Goal: Task Accomplishment & Management: Complete application form

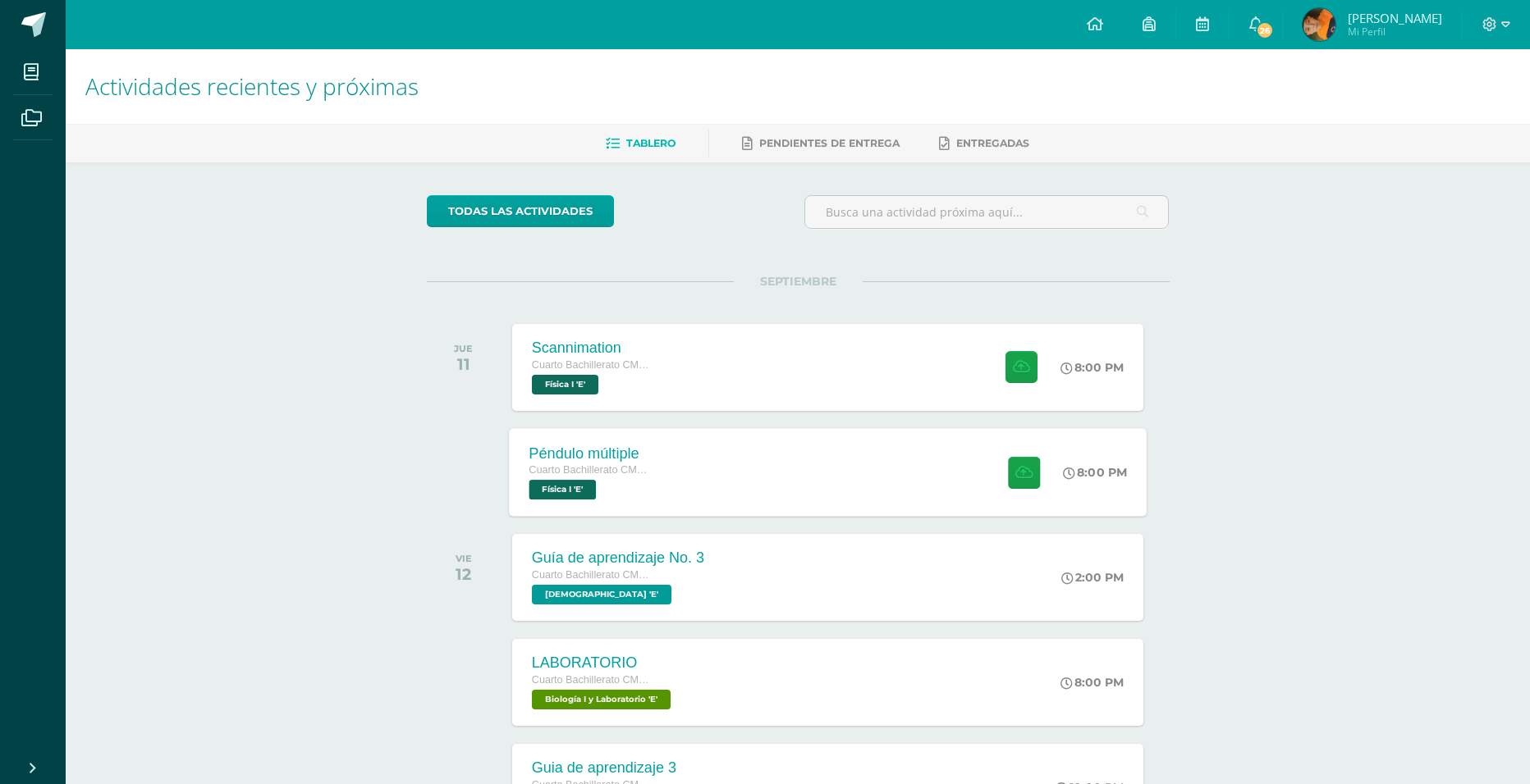
click at [670, 482] on div "Péndulo múltiple Cuarto Bachillerato CMP Bachillerato en CCLL con Orientación e…" at bounding box center [591, 472] width 164 height 88
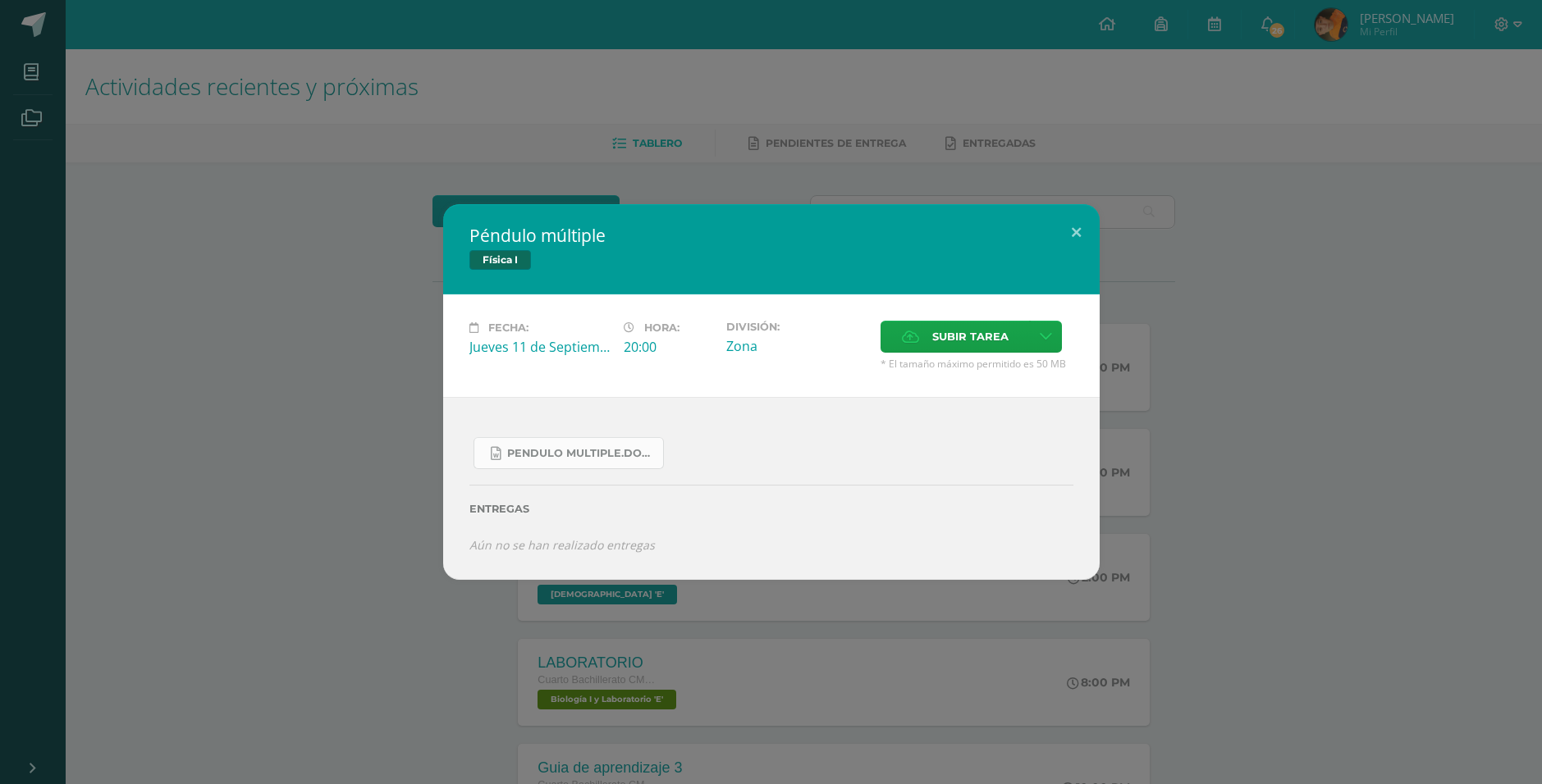
click at [614, 455] on span "Pendulo multiple.docx" at bounding box center [581, 454] width 147 height 13
click at [1233, 382] on div "Péndulo múltiple Física I Fecha: [DATE] Hora: 20:00 División: Zona" at bounding box center [771, 392] width 1529 height 375
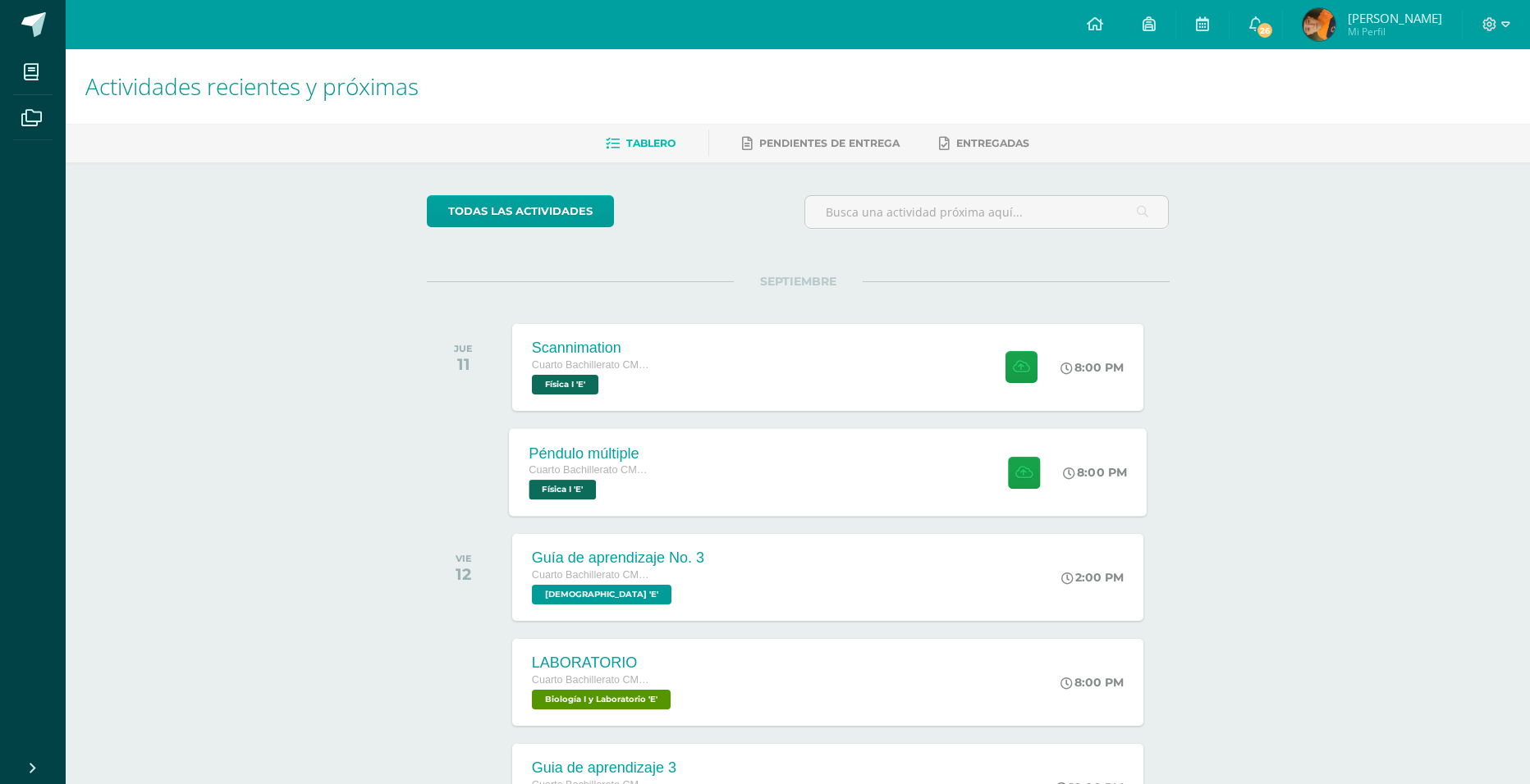
click at [657, 471] on div "Péndulo múltiple Cuarto Bachillerato CMP Bachillerato en CCLL con Orientación e…" at bounding box center [591, 472] width 164 height 88
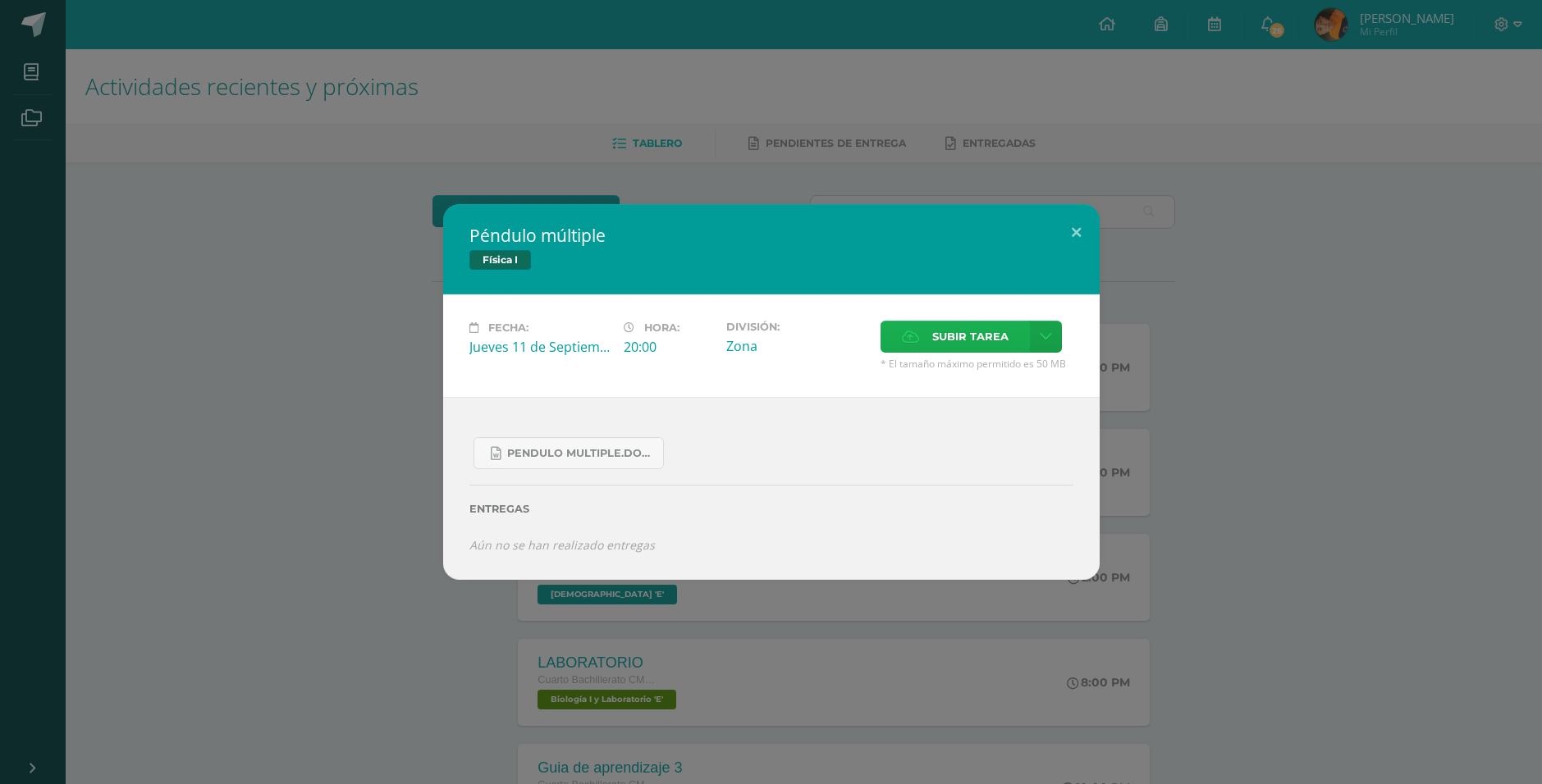
click at [907, 344] on label "Subir tarea" at bounding box center [955, 336] width 149 height 32
click at [0, 0] on input "Subir tarea" at bounding box center [0, 0] width 0 height 0
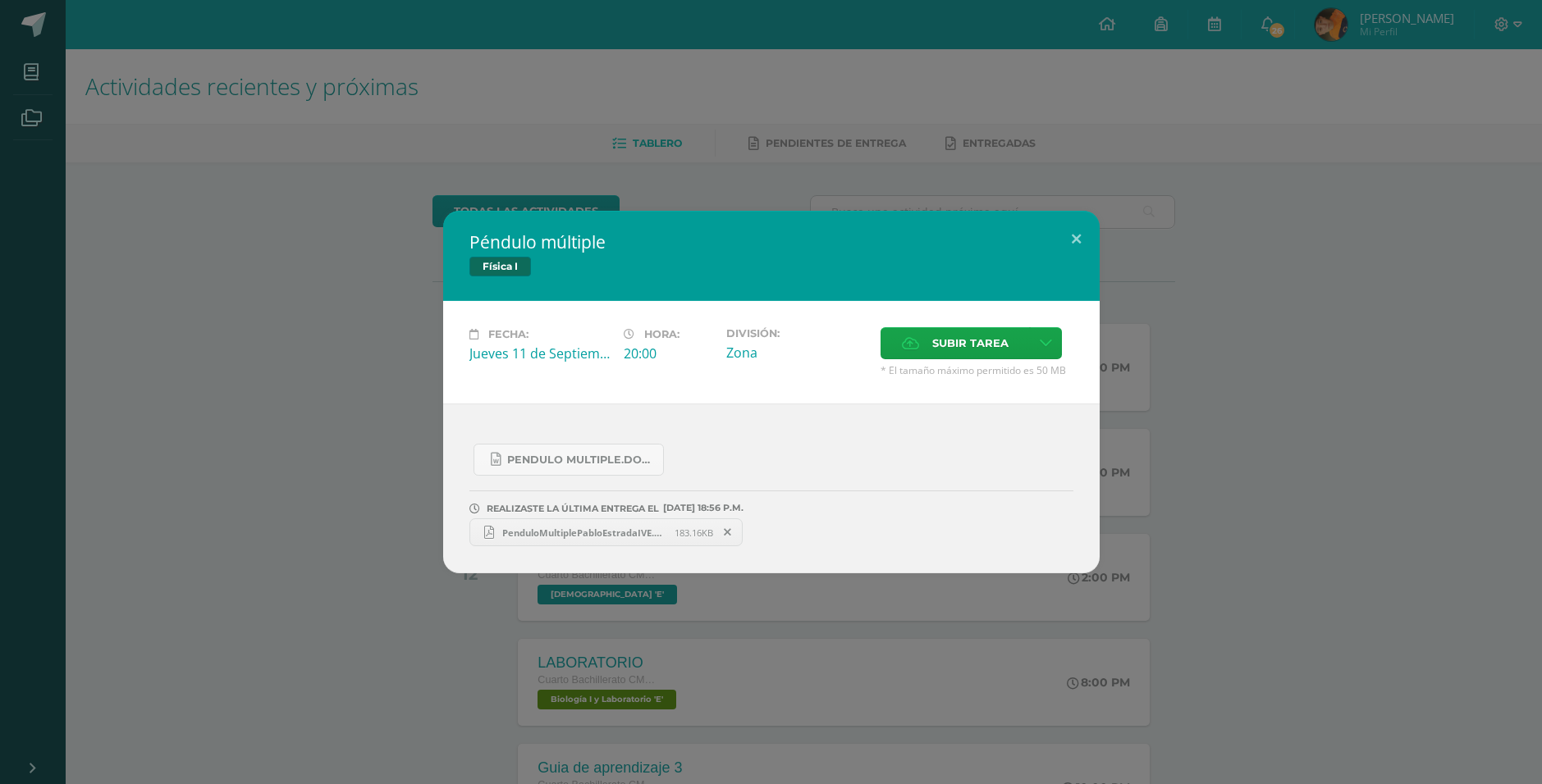
click at [556, 540] on link "PenduloMultiplePabloEstradaIVE.pdf 183.16KB" at bounding box center [606, 532] width 274 height 28
click at [1325, 228] on div "Péndulo múltiple Física I Fecha: [DATE] Hora: 20:00 División: Zona" at bounding box center [771, 392] width 1529 height 363
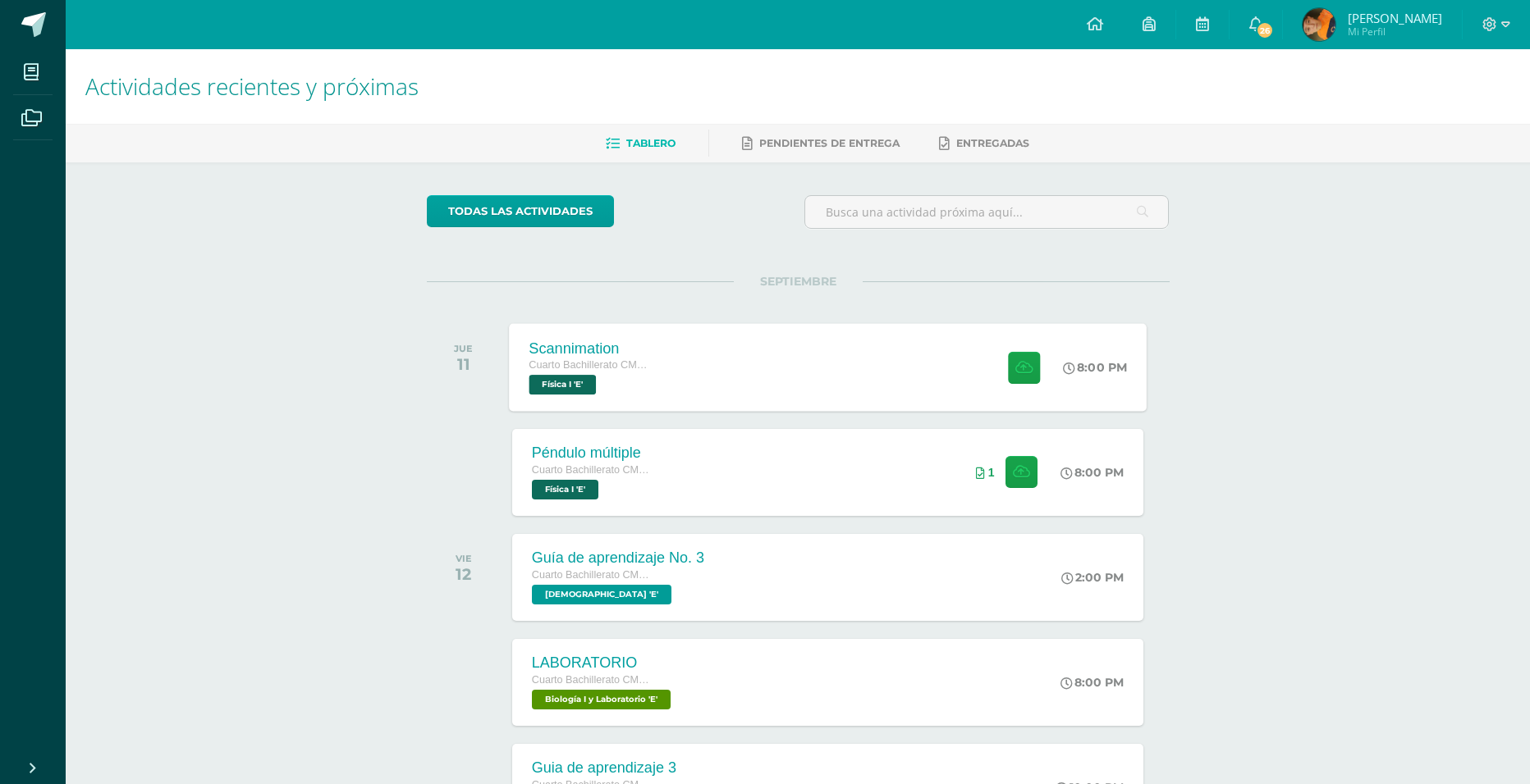
click at [740, 397] on div "Scannimation Cuarto Bachillerato CMP Bachillerato en CCLL con Orientación en Co…" at bounding box center [828, 367] width 638 height 88
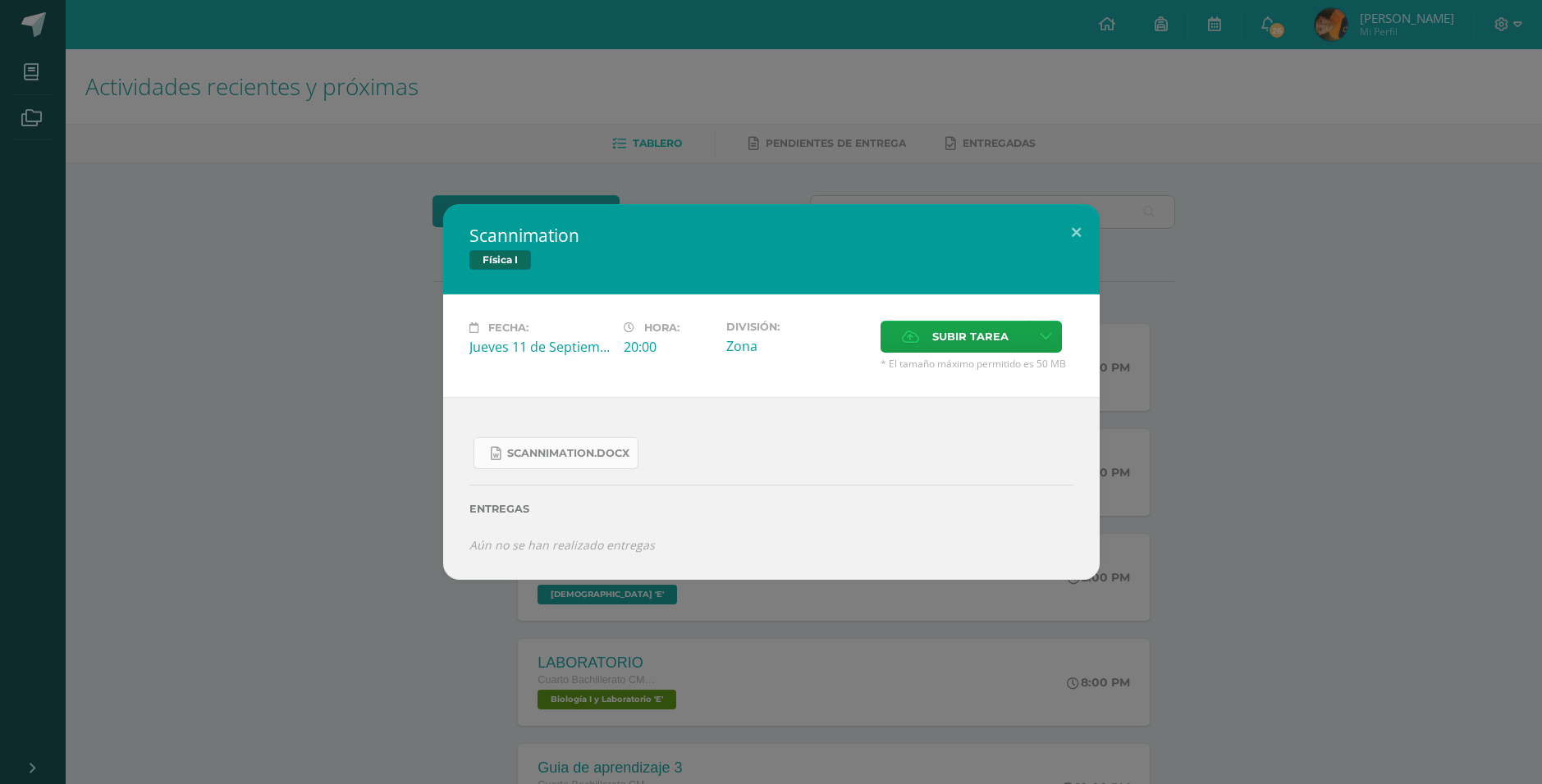
click at [594, 448] on span "Scannimation.docx" at bounding box center [568, 454] width 123 height 13
click at [656, 353] on div "20:00" at bounding box center [668, 347] width 89 height 18
click at [1080, 231] on button at bounding box center [1076, 232] width 46 height 55
